Goal: Check status: Check status

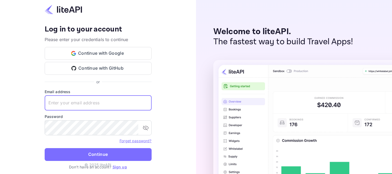
click at [78, 106] on input "text" at bounding box center [98, 103] width 107 height 15
paste input "services@withjoy.com"
type input "services@withjoy.com"
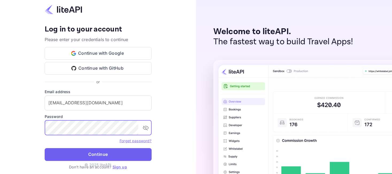
click at [94, 156] on button "Continue" at bounding box center [98, 154] width 107 height 13
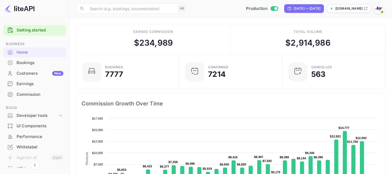
click at [28, 62] on div "Bookings" at bounding box center [40, 63] width 47 height 6
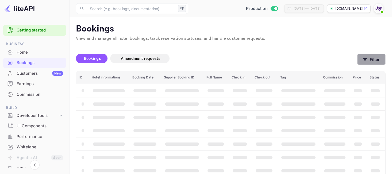
click at [373, 58] on button "Filter" at bounding box center [371, 59] width 28 height 11
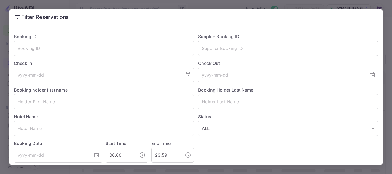
click at [219, 48] on input "text" at bounding box center [288, 48] width 180 height 15
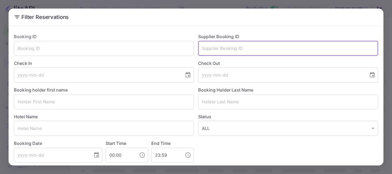
paste input "8818581"
type input "8818581"
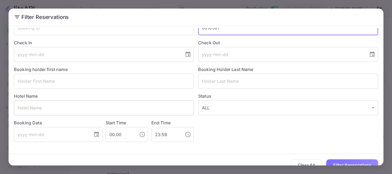
scroll to position [31, 0]
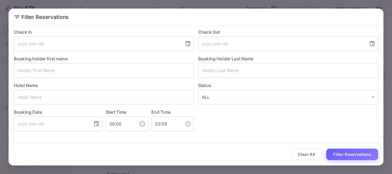
click at [346, 157] on button "Filter Reservations" at bounding box center [352, 154] width 52 height 11
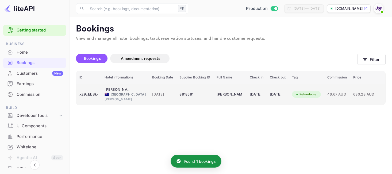
click at [317, 95] on div "Refundable" at bounding box center [306, 94] width 28 height 7
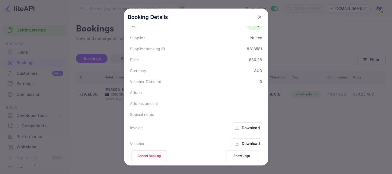
scroll to position [160, 0]
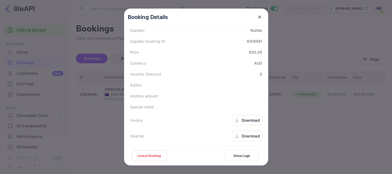
click at [238, 121] on icon at bounding box center [236, 121] width 5 height 6
click at [236, 121] on icon at bounding box center [237, 120] width 2 height 1
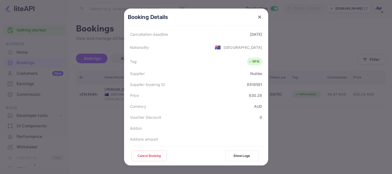
scroll to position [157, 0]
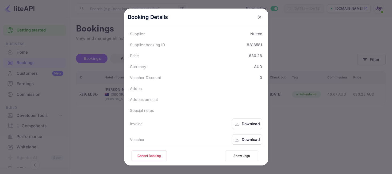
click at [258, 45] on div "8818581" at bounding box center [254, 45] width 15 height 6
copy div "8818581"
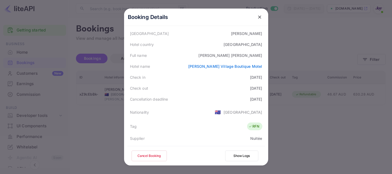
scroll to position [48, 0]
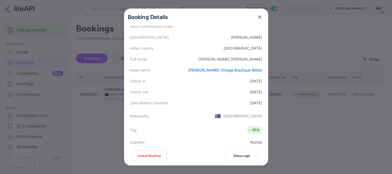
click at [260, 19] on icon "close" at bounding box center [259, 16] width 5 height 5
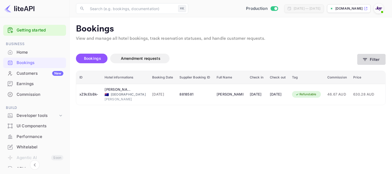
click at [369, 57] on button "Filter" at bounding box center [371, 59] width 28 height 11
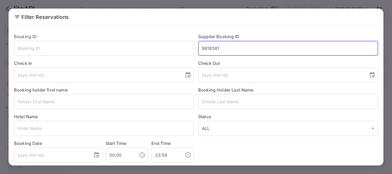
drag, startPoint x: 248, startPoint y: 50, endPoint x: 151, endPoint y: 39, distance: 97.6
click at [152, 40] on div "Booking ID ​ Supplier Booking ID 8818581 ​ Check In ​ Check Out ​ Booking holde…" at bounding box center [194, 96] width 368 height 134
paste input "8817213"
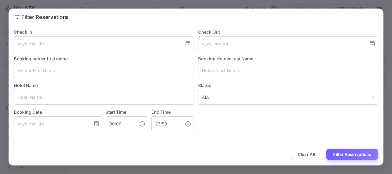
type input "8817213"
click at [345, 155] on button "Filter Reservations" at bounding box center [352, 154] width 52 height 11
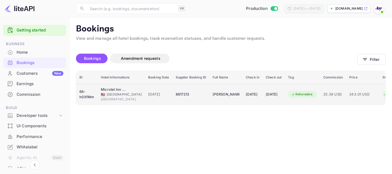
click at [176, 94] on div "8817213" at bounding box center [191, 94] width 30 height 9
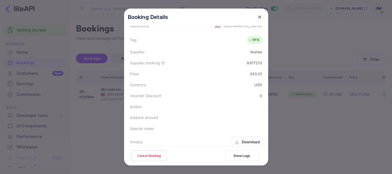
scroll to position [160, 0]
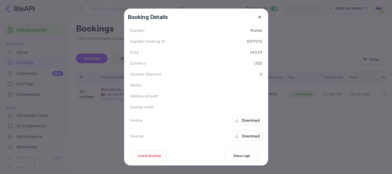
click at [237, 124] on div "Download" at bounding box center [247, 120] width 30 height 10
click at [243, 136] on div "Download" at bounding box center [251, 136] width 18 height 6
click at [259, 17] on icon "close" at bounding box center [259, 17] width 3 height 3
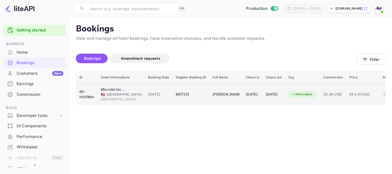
click at [224, 95] on div "[PERSON_NAME]" at bounding box center [226, 94] width 27 height 9
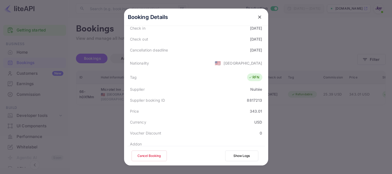
scroll to position [0, 0]
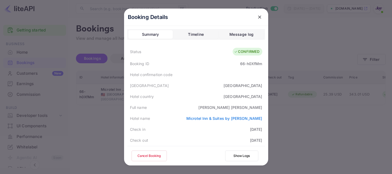
click at [249, 64] on div "66-h0XfMm" at bounding box center [251, 64] width 22 height 6
copy div "h0XfMm"
click at [240, 67] on div "Booking ID 66-h0XfMm" at bounding box center [196, 63] width 138 height 11
drag, startPoint x: 240, startPoint y: 63, endPoint x: 270, endPoint y: 64, distance: 29.7
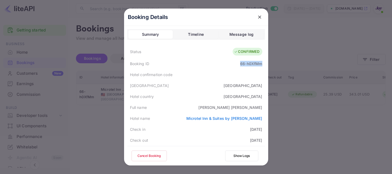
click at [270, 64] on div "Booking Details Summary Timeline Message log Status CONFIRMED Booking ID 66-h0X…" at bounding box center [196, 87] width 161 height 174
copy div "66-h0XfMm"
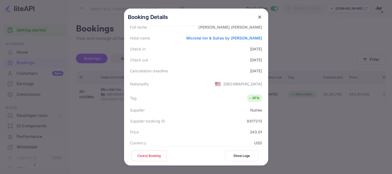
scroll to position [118, 0]
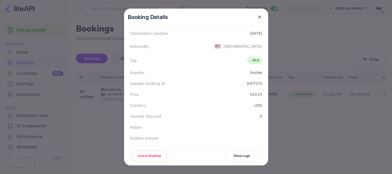
click at [253, 83] on div "8817213" at bounding box center [254, 84] width 15 height 6
copy div "8817213"
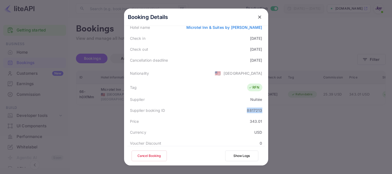
scroll to position [70, 0]
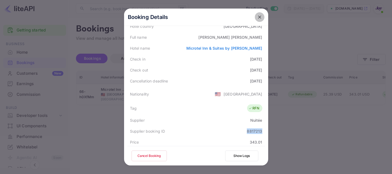
click at [260, 15] on icon "close" at bounding box center [259, 16] width 5 height 5
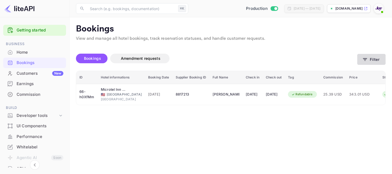
click at [372, 59] on button "Filter" at bounding box center [371, 59] width 28 height 11
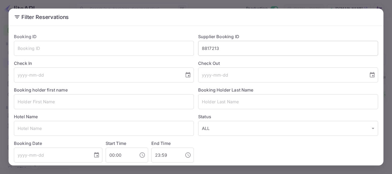
click at [214, 50] on input "8817213" at bounding box center [288, 48] width 180 height 15
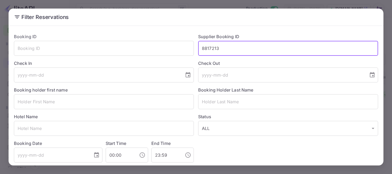
click at [214, 50] on input "8817213" at bounding box center [288, 48] width 180 height 15
paste input "8783950"
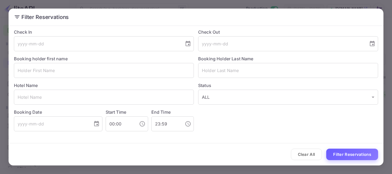
type input "8783950"
click at [345, 155] on button "Filter Reservations" at bounding box center [352, 154] width 52 height 11
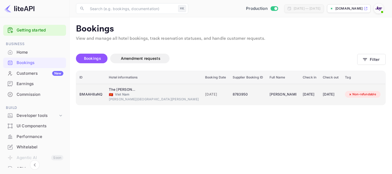
click at [233, 95] on div "8783950" at bounding box center [248, 94] width 30 height 9
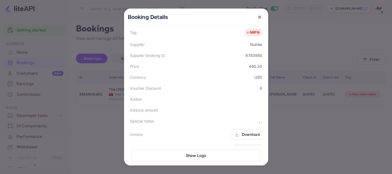
scroll to position [161, 0]
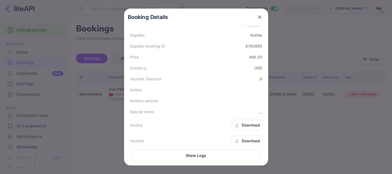
click at [239, 123] on icon at bounding box center [236, 126] width 5 height 6
click at [238, 139] on icon at bounding box center [236, 142] width 5 height 6
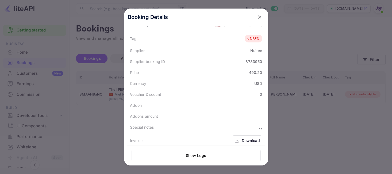
scroll to position [119, 0]
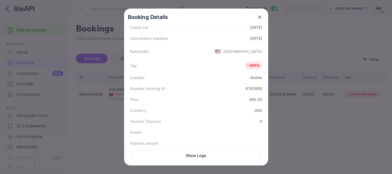
click at [252, 86] on div "8783950" at bounding box center [253, 89] width 17 height 6
copy div "8783950"
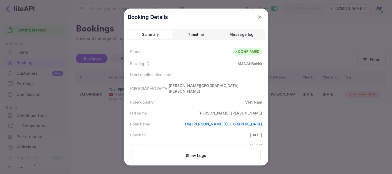
scroll to position [161, 0]
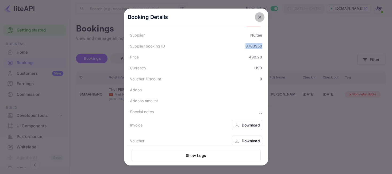
click at [257, 21] on button "close" at bounding box center [260, 17] width 10 height 10
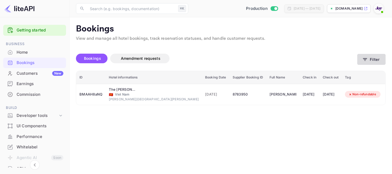
click at [360, 60] on button "Filter" at bounding box center [371, 59] width 28 height 11
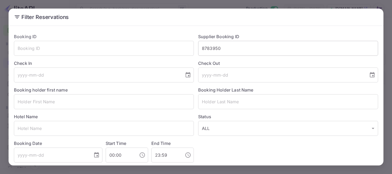
click at [213, 45] on input "8783950" at bounding box center [288, 48] width 180 height 15
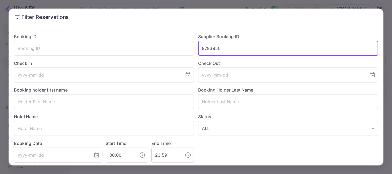
click at [213, 45] on input "8783950" at bounding box center [288, 48] width 180 height 15
paste input "8782878"
type input "8782878"
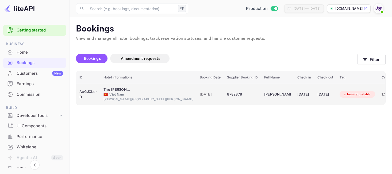
click at [261, 99] on td "[PERSON_NAME]" at bounding box center [277, 94] width 33 height 21
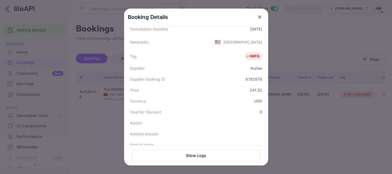
scroll to position [161, 0]
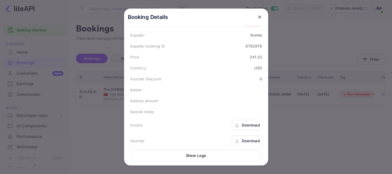
click at [239, 123] on icon at bounding box center [236, 126] width 5 height 6
click at [244, 138] on div "Download" at bounding box center [251, 141] width 18 height 6
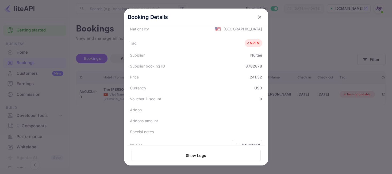
click at [258, 63] on div "8782878" at bounding box center [253, 66] width 17 height 6
click at [256, 61] on div "Supplier booking ID 8782878" at bounding box center [196, 66] width 138 height 11
copy div "8782878"
drag, startPoint x: 244, startPoint y: 59, endPoint x: 269, endPoint y: 60, distance: 24.6
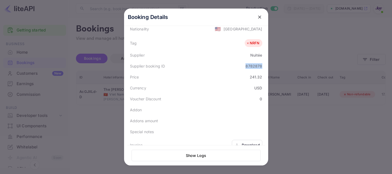
click at [269, 60] on div "Booking Details Summary Timeline Message log Status CONFIRMED Booking ID AcGJXL…" at bounding box center [196, 87] width 161 height 174
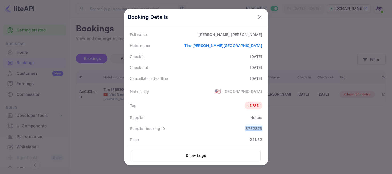
scroll to position [77, 0]
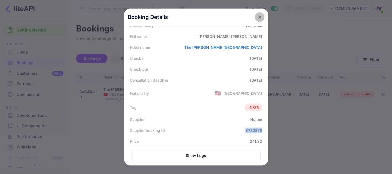
click at [260, 17] on icon "close" at bounding box center [259, 16] width 5 height 5
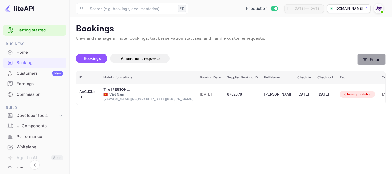
click at [366, 58] on icon "button" at bounding box center [365, 59] width 4 height 3
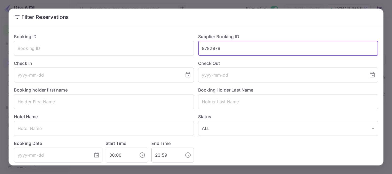
drag, startPoint x: 214, startPoint y: 47, endPoint x: 210, endPoint y: 47, distance: 3.5
click at [210, 47] on input "8782878" at bounding box center [288, 48] width 180 height 15
drag, startPoint x: 222, startPoint y: 49, endPoint x: 179, endPoint y: 39, distance: 44.6
click at [179, 39] on div "Booking ID ​ Supplier Booking ID 8782878 ​ Check In ​ Check Out ​ Booking holde…" at bounding box center [194, 96] width 368 height 134
paste input "8779482"
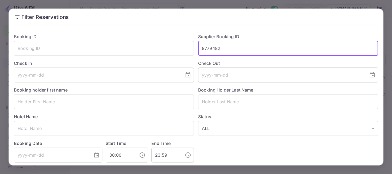
scroll to position [31, 0]
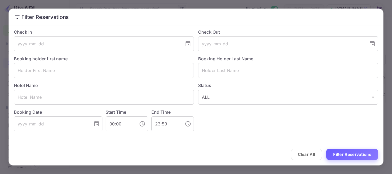
type input "8779482"
click at [345, 155] on button "Filter Reservations" at bounding box center [352, 154] width 52 height 11
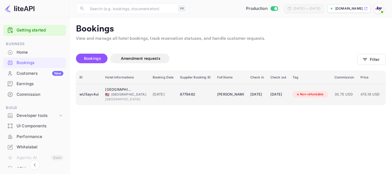
click at [195, 95] on div "8779482" at bounding box center [195, 94] width 30 height 9
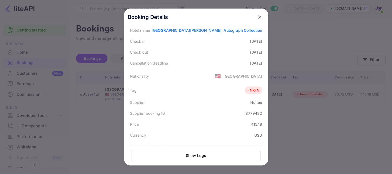
scroll to position [161, 0]
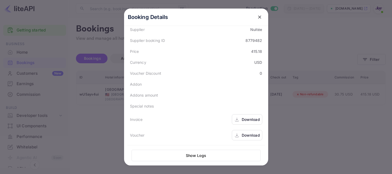
click at [238, 121] on icon at bounding box center [236, 120] width 5 height 6
click at [245, 133] on div "Download" at bounding box center [251, 136] width 18 height 6
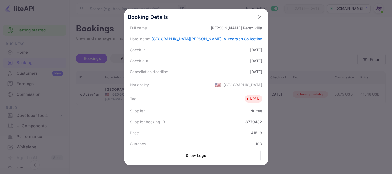
scroll to position [77, 0]
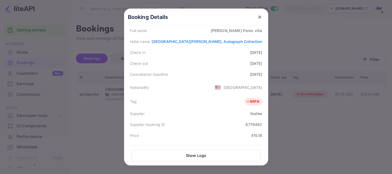
click at [251, 125] on div "8779482" at bounding box center [253, 125] width 17 height 6
copy div "8779482"
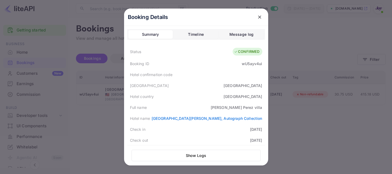
click at [260, 18] on icon "close" at bounding box center [259, 17] width 3 height 3
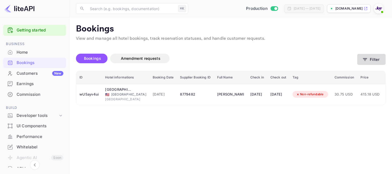
click at [367, 62] on icon "button" at bounding box center [364, 59] width 5 height 5
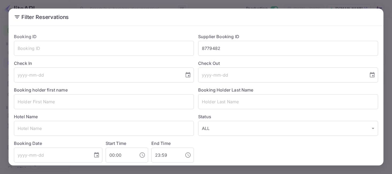
click at [209, 56] on div "Check Out ​" at bounding box center [286, 69] width 184 height 27
click at [210, 50] on input "8779482" at bounding box center [288, 48] width 180 height 15
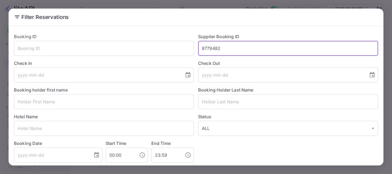
click at [210, 50] on input "8779482" at bounding box center [288, 48] width 180 height 15
paste input "8767925"
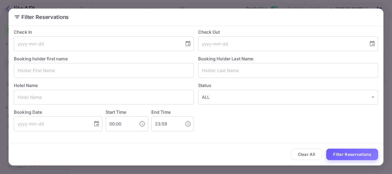
type input "8767925"
click at [347, 157] on button "Filter Reservations" at bounding box center [352, 154] width 52 height 11
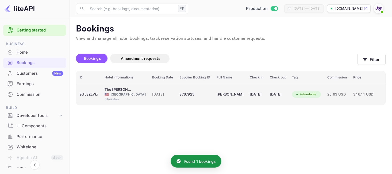
click at [166, 96] on td "[DATE]" at bounding box center [163, 94] width 28 height 21
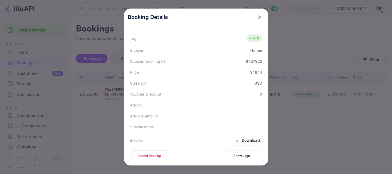
scroll to position [160, 0]
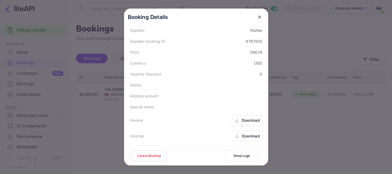
click at [239, 124] on div "Download" at bounding box center [247, 120] width 30 height 10
click at [240, 133] on div "Download" at bounding box center [247, 136] width 30 height 10
click at [240, 121] on div "Download" at bounding box center [247, 120] width 30 height 10
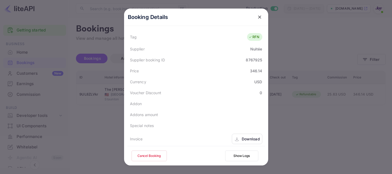
scroll to position [115, 0]
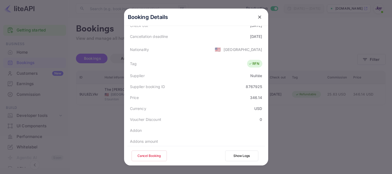
click at [252, 89] on div "8767925" at bounding box center [254, 87] width 16 height 6
click at [252, 86] on div "8767925" at bounding box center [254, 87] width 16 height 6
copy div "8767925"
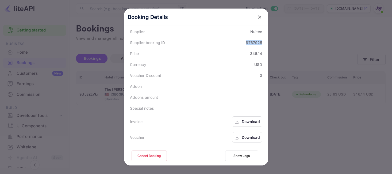
scroll to position [160, 0]
click at [235, 120] on icon at bounding box center [236, 121] width 5 height 6
click at [244, 135] on div "Download" at bounding box center [251, 136] width 18 height 6
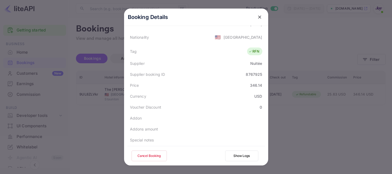
click at [249, 75] on div "8767925" at bounding box center [254, 75] width 16 height 6
copy div "8767925"
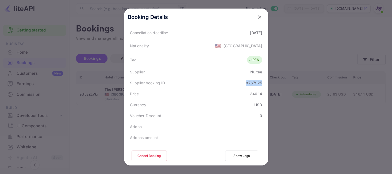
scroll to position [60, 0]
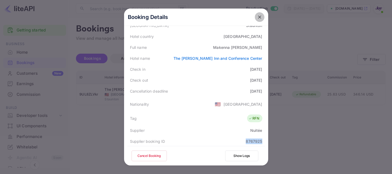
click at [262, 17] on icon "close" at bounding box center [259, 16] width 5 height 5
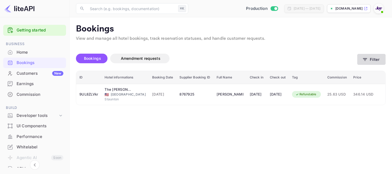
click at [367, 60] on icon "button" at bounding box center [364, 59] width 5 height 5
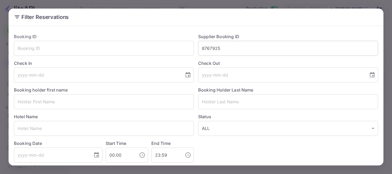
click at [211, 48] on input "8767925" at bounding box center [288, 48] width 180 height 15
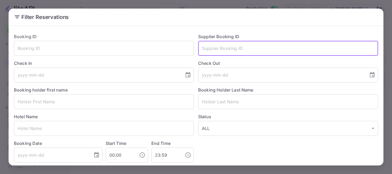
paste input "8767352"
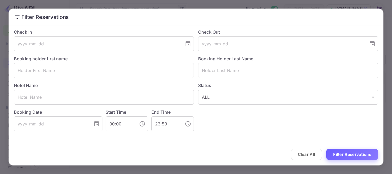
type input "8767352"
click at [343, 156] on button "Filter Reservations" at bounding box center [352, 154] width 52 height 11
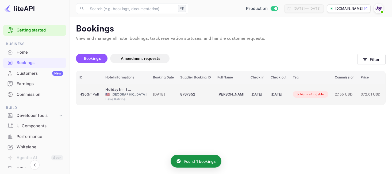
click at [180, 97] on div "8767352" at bounding box center [195, 94] width 30 height 9
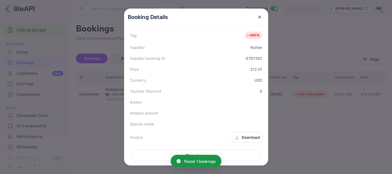
scroll to position [161, 0]
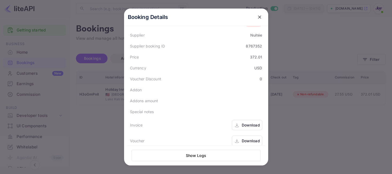
click at [245, 122] on div "Download" at bounding box center [251, 125] width 18 height 6
click at [247, 138] on div "Download" at bounding box center [251, 141] width 18 height 6
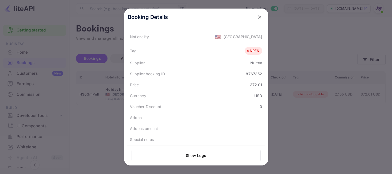
scroll to position [113, 0]
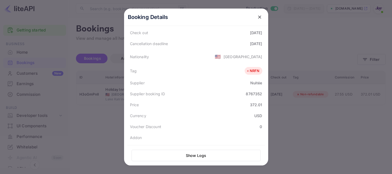
click at [255, 91] on div "8767352" at bounding box center [254, 94] width 16 height 6
copy div "8767352"
